Goal: Transaction & Acquisition: Purchase product/service

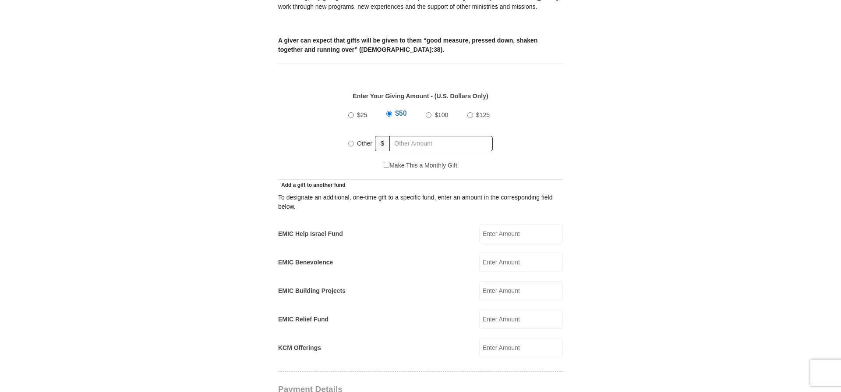
scroll to position [357, 0]
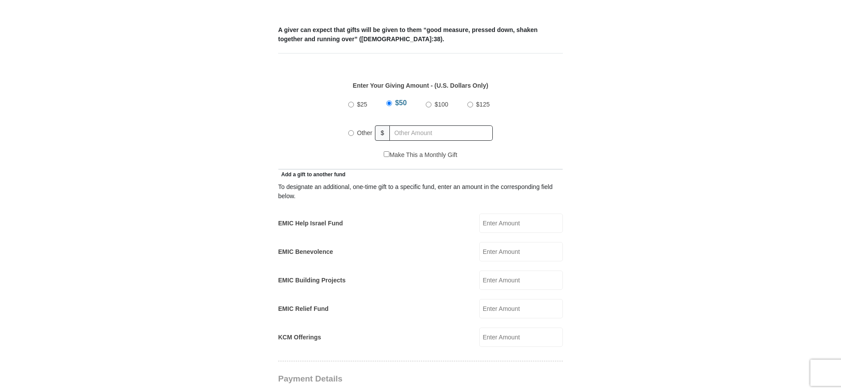
click at [350, 130] on input "Other" at bounding box center [351, 133] width 6 height 6
radio input "true"
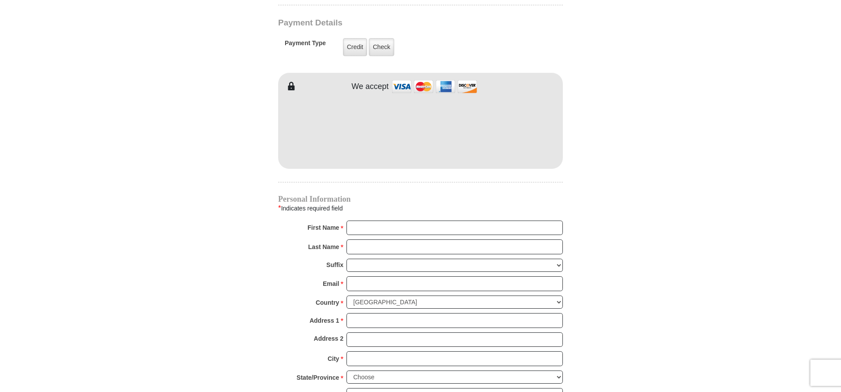
scroll to position [717, 0]
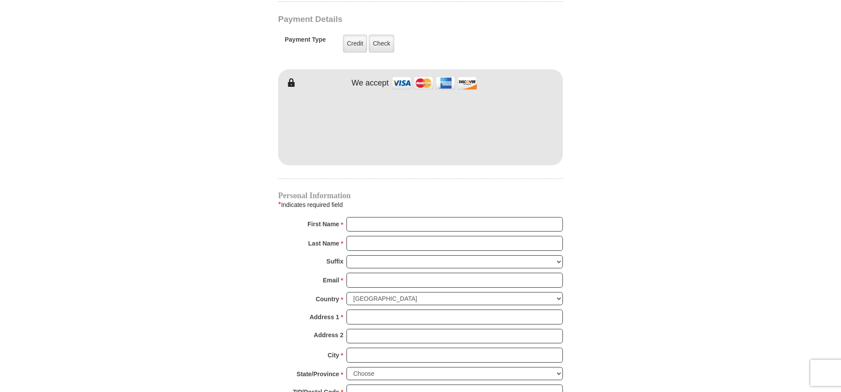
type input "30.00"
click at [354, 217] on input "First Name *" at bounding box center [454, 224] width 216 height 15
type input "Carol"
type input "228 E Main S"
type input "Carole"
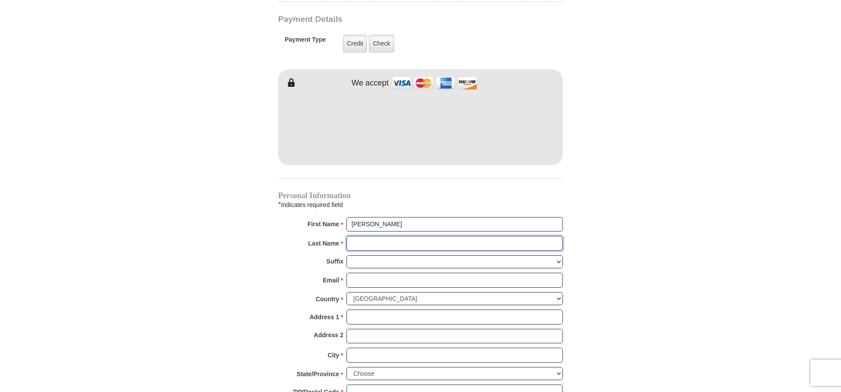
type input "Prieto"
type input "21cprieto@gmail.com"
type input "228 E Main S"
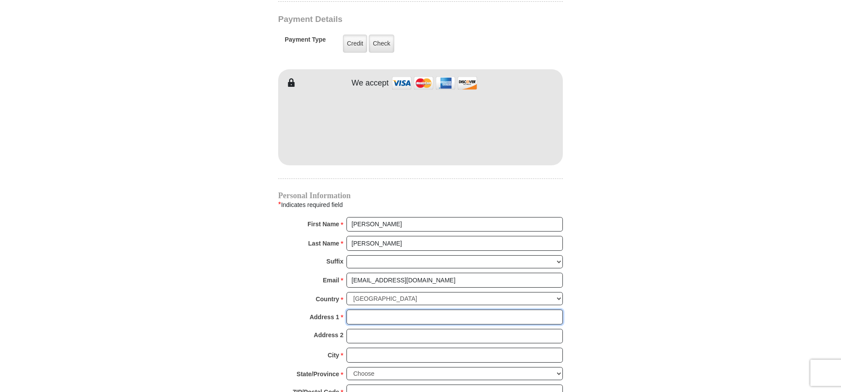
click at [358, 309] on input "Address 1 *" at bounding box center [454, 316] width 216 height 15
type input "228 E Main St"
type input "Port Jervis"
select select "NY"
type input "12771-2234"
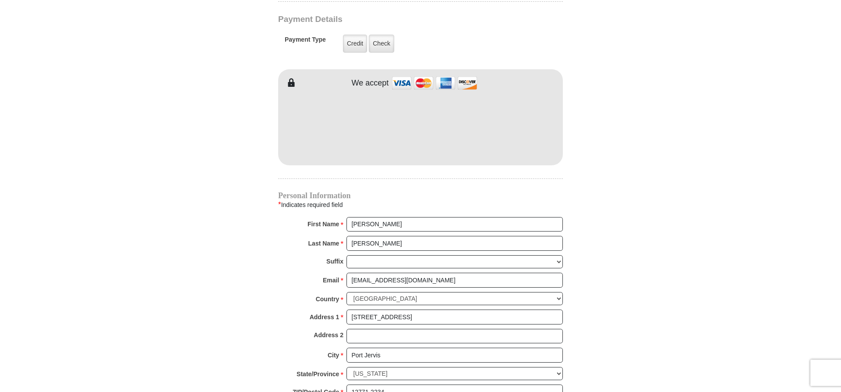
type input "8458561808"
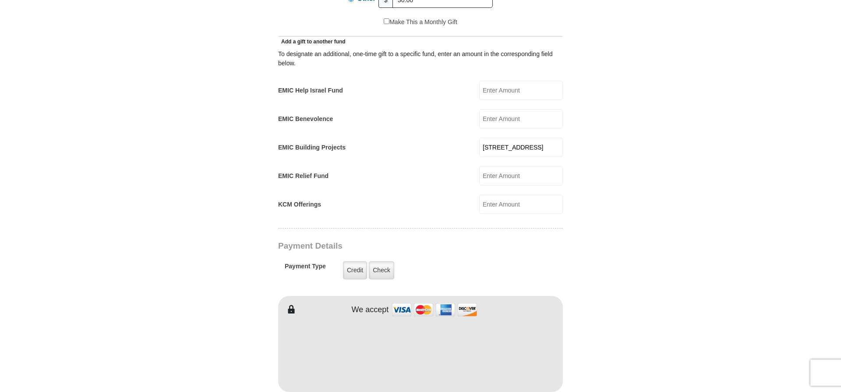
scroll to position [466, 0]
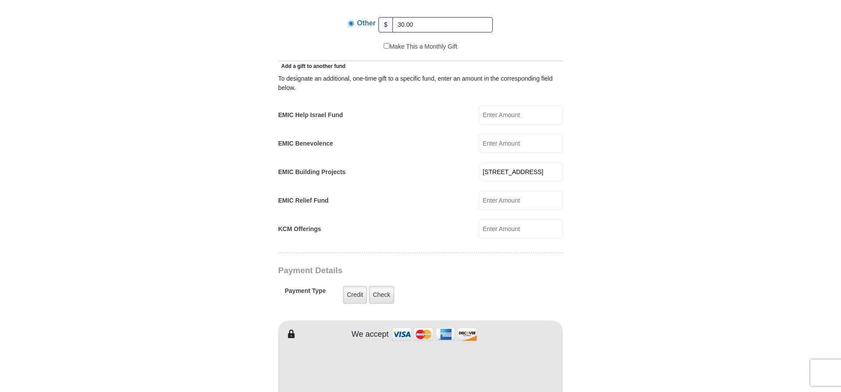
click at [531, 162] on input "228 E Main S" at bounding box center [521, 171] width 84 height 19
type input "2"
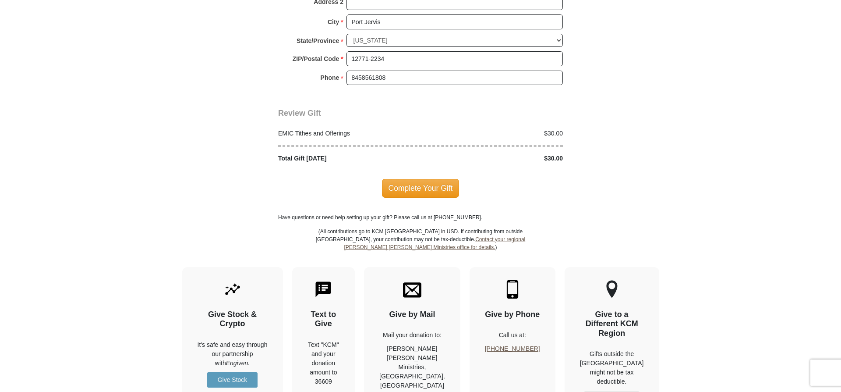
scroll to position [1070, 0]
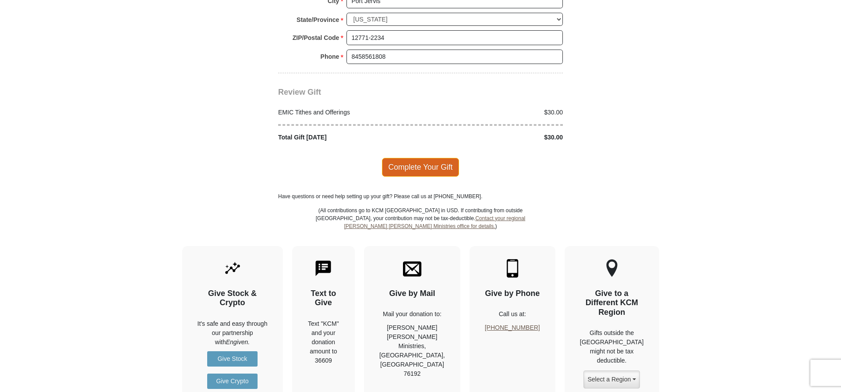
click at [430, 160] on span "Complete Your Gift" at bounding box center [421, 167] width 78 height 18
